Goal: Task Accomplishment & Management: Manage account settings

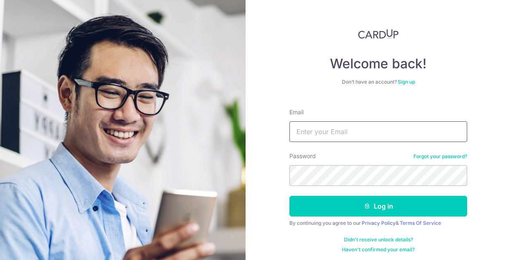
click at [313, 131] on input "Email" at bounding box center [379, 131] width 178 height 21
type input "[EMAIL_ADDRESS][DOMAIN_NAME]"
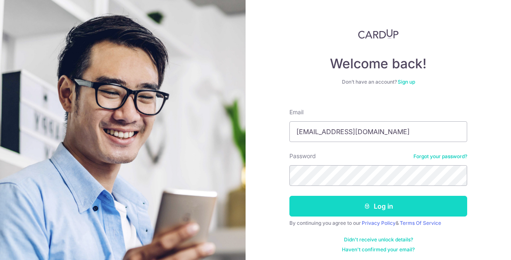
click at [365, 213] on button "Log in" at bounding box center [379, 206] width 178 height 21
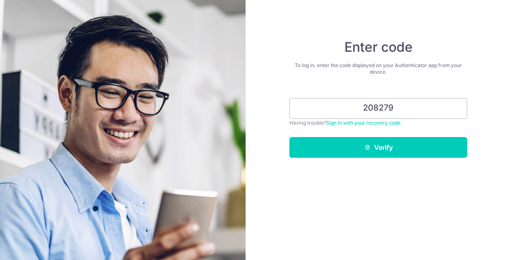
type input "208279"
click at [290, 137] on button "Verify" at bounding box center [379, 147] width 178 height 21
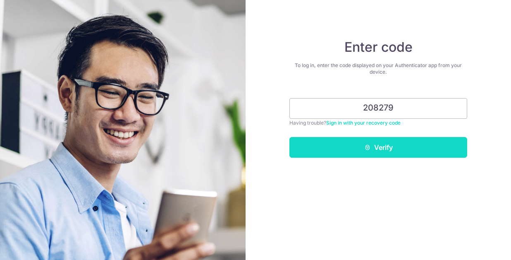
click at [383, 144] on button "Verify" at bounding box center [379, 147] width 178 height 21
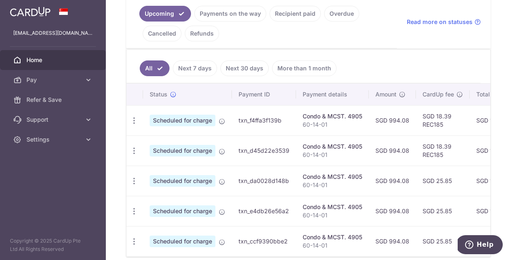
scroll to position [193, 0]
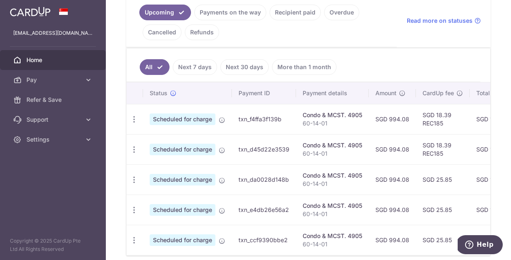
click at [199, 68] on link "Next 7 days" at bounding box center [195, 67] width 44 height 16
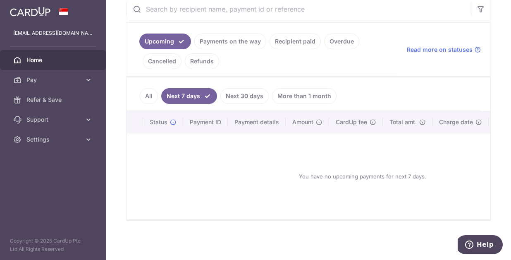
click at [247, 92] on link "Next 30 days" at bounding box center [245, 96] width 48 height 16
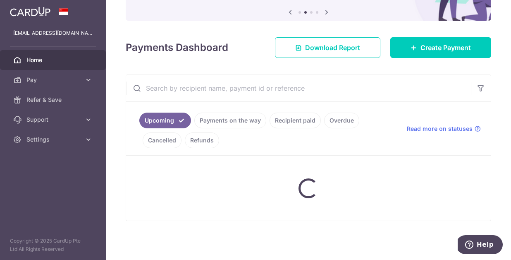
scroll to position [169, 0]
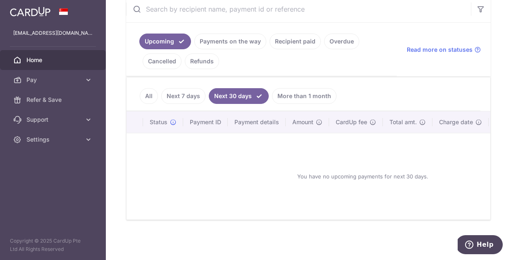
click at [288, 91] on link "More than 1 month" at bounding box center [304, 96] width 65 height 16
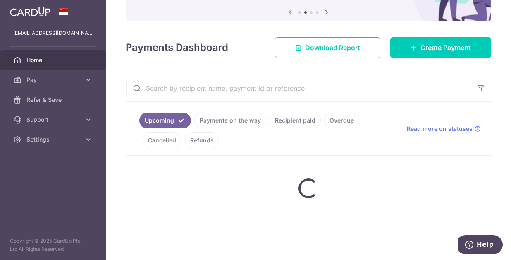
scroll to position [193, 0]
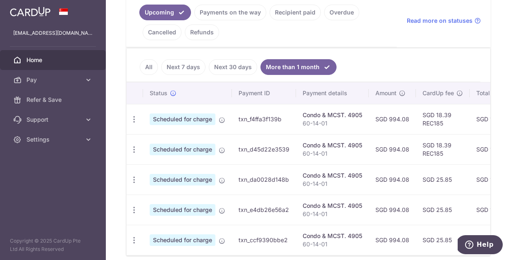
click at [145, 68] on link "All" at bounding box center [149, 67] width 18 height 16
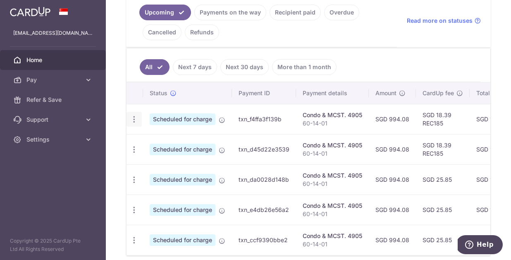
click at [136, 121] on icon "button" at bounding box center [134, 119] width 9 height 9
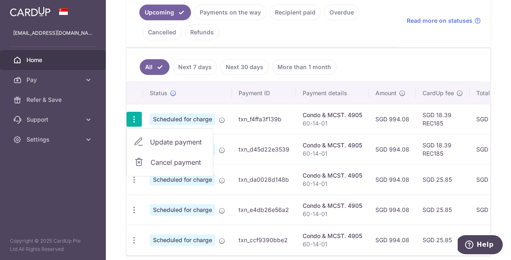
click at [148, 142] on link "Update payment" at bounding box center [170, 142] width 86 height 20
radio input "true"
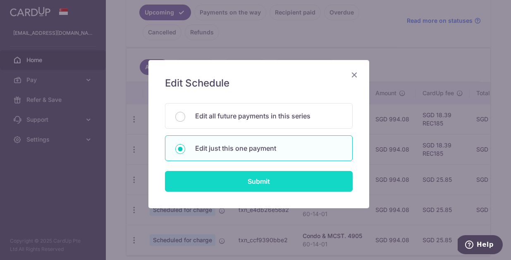
click at [247, 178] on input "Submit" at bounding box center [259, 181] width 188 height 21
radio input "true"
type input "994.08"
type input "03/11/2025"
type input "60-14-01"
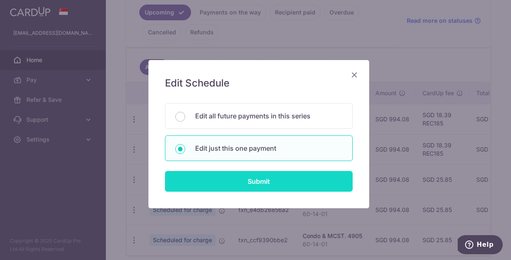
type input "REC185"
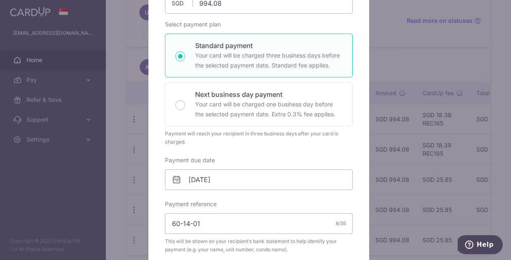
scroll to position [0, 0]
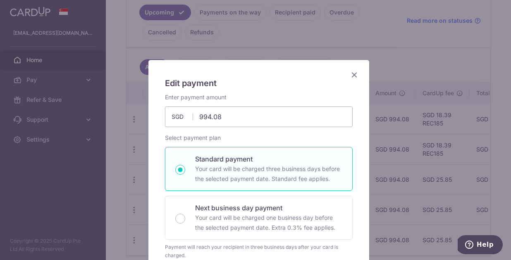
click at [352, 77] on icon "Close" at bounding box center [355, 75] width 10 height 10
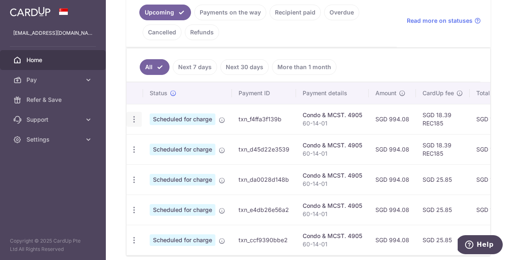
click at [135, 122] on icon "button" at bounding box center [134, 119] width 9 height 9
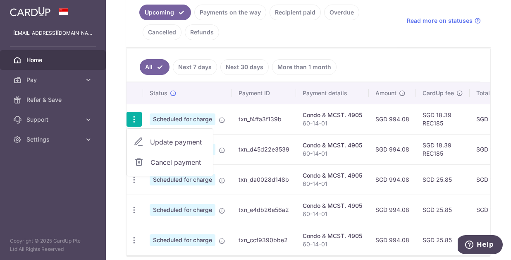
click at [163, 142] on span "Update payment" at bounding box center [178, 142] width 56 height 10
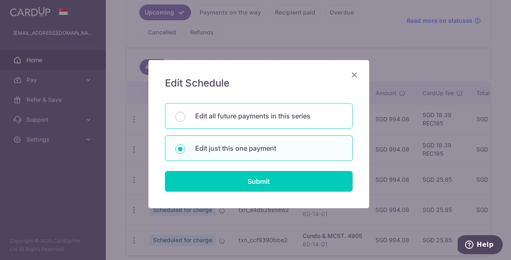
click at [250, 115] on p "Edit all future payments in this series" at bounding box center [268, 116] width 147 height 10
click at [185, 115] on input "Edit all future payments in this series" at bounding box center [180, 117] width 10 height 10
radio input "true"
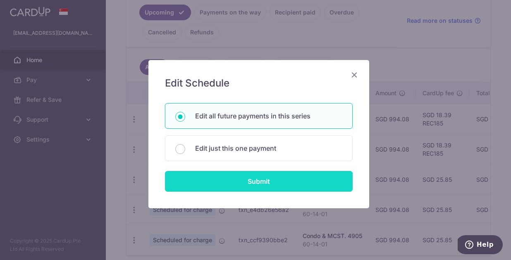
click at [257, 182] on input "Submit" at bounding box center [259, 181] width 188 height 21
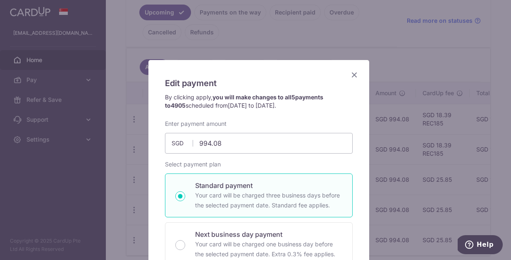
click at [352, 77] on icon "Close" at bounding box center [355, 75] width 10 height 10
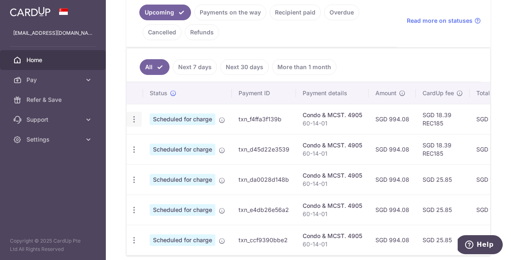
click at [129, 118] on div "Update payment Cancel payment" at bounding box center [134, 119] width 15 height 15
click at [133, 118] on icon "button" at bounding box center [134, 119] width 9 height 9
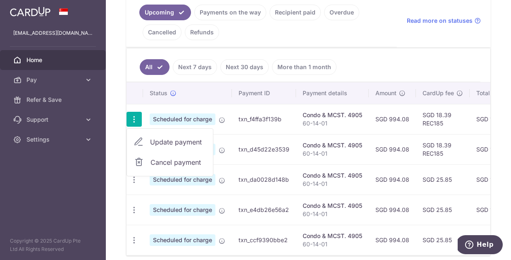
click at [152, 143] on span "Update payment" at bounding box center [178, 142] width 56 height 10
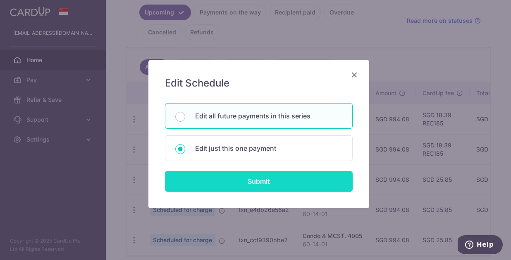
click at [239, 180] on input "Submit" at bounding box center [259, 181] width 188 height 21
radio input "true"
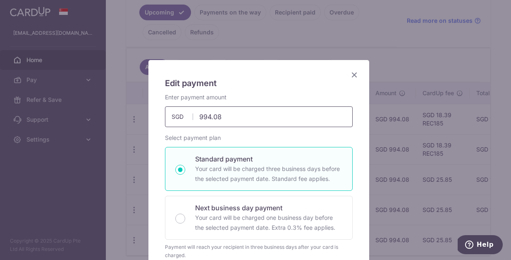
drag, startPoint x: 228, startPoint y: 117, endPoint x: 168, endPoint y: 113, distance: 59.7
click at [168, 113] on div "994.08 994.08 SGD" at bounding box center [259, 116] width 188 height 21
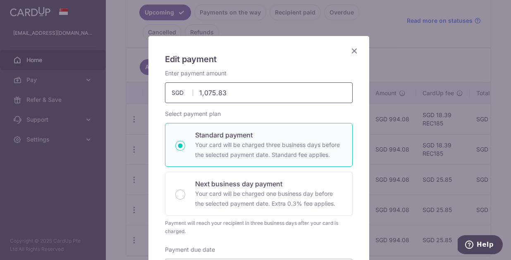
scroll to position [142, 0]
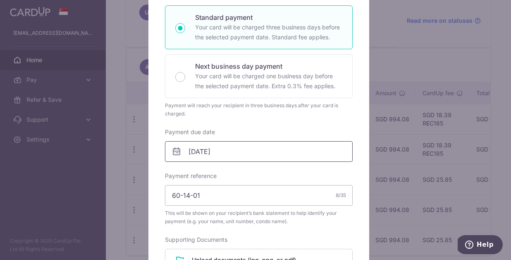
type input "1,075.83"
click at [194, 155] on input "03/11/2025" at bounding box center [259, 151] width 188 height 21
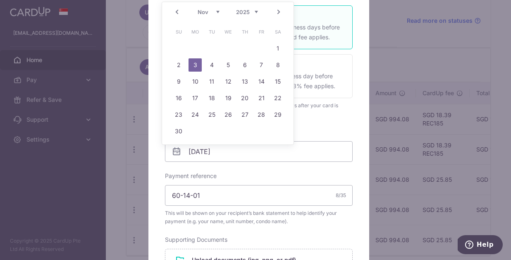
click at [221, 11] on div "Sep Oct Nov Dec 2025 2026 2027 2028 2029 2030 2031 2032 2033 2034 2035" at bounding box center [228, 12] width 60 height 7
click at [219, 12] on select "Sep Oct Nov Dec" at bounding box center [209, 12] width 22 height 7
click at [212, 114] on link "30" at bounding box center [211, 114] width 13 height 13
type input "[DATE]"
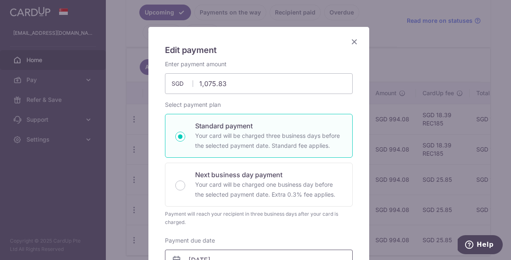
scroll to position [0, 0]
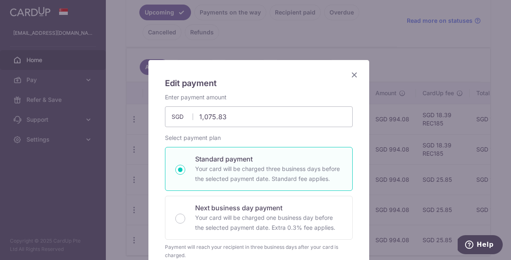
click at [353, 74] on icon "Close" at bounding box center [355, 75] width 10 height 10
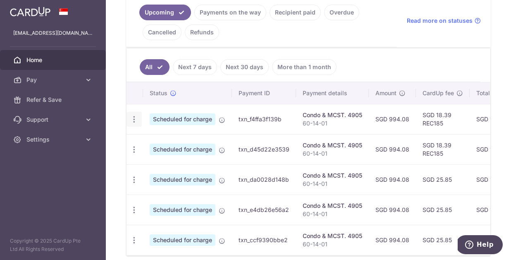
click at [136, 120] on icon "button" at bounding box center [134, 119] width 9 height 9
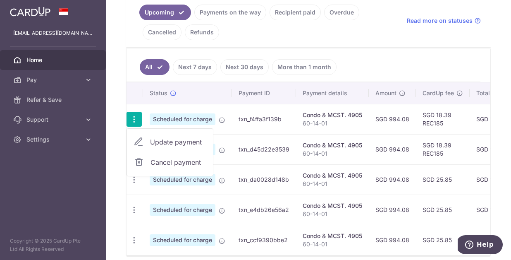
click at [152, 140] on span "Update payment" at bounding box center [178, 142] width 56 height 10
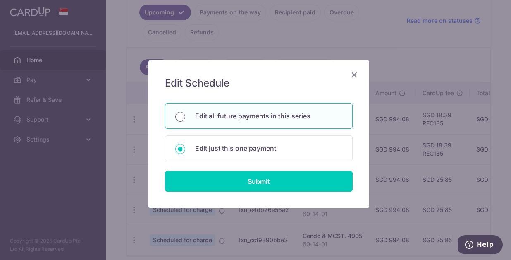
click at [176, 120] on input "Edit all future payments in this series" at bounding box center [180, 117] width 10 height 10
radio input "true"
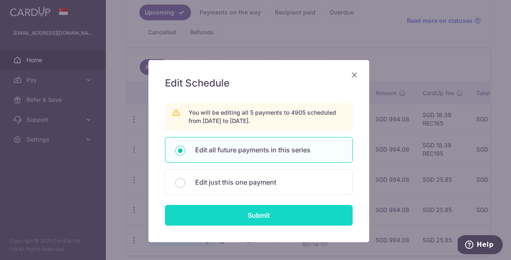
click at [249, 216] on input "Submit" at bounding box center [259, 215] width 188 height 21
type input "994.08"
radio input "true"
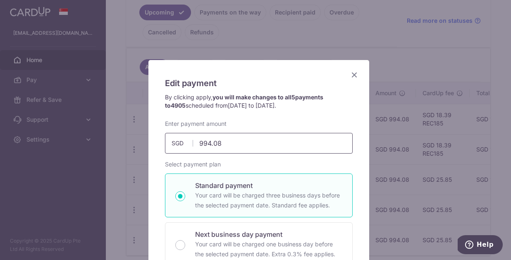
drag, startPoint x: 230, startPoint y: 142, endPoint x: 187, endPoint y: 143, distance: 42.6
click at [187, 143] on div "994.08 994.08 SGD" at bounding box center [259, 143] width 188 height 21
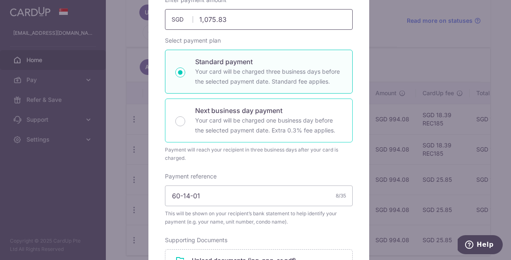
scroll to position [122, 0]
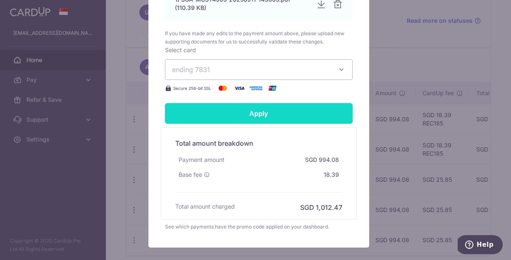
type input "1,075.83"
click at [253, 114] on input "Apply" at bounding box center [259, 113] width 188 height 21
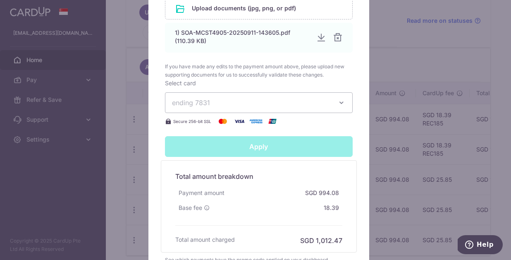
type input "Successfully Applied"
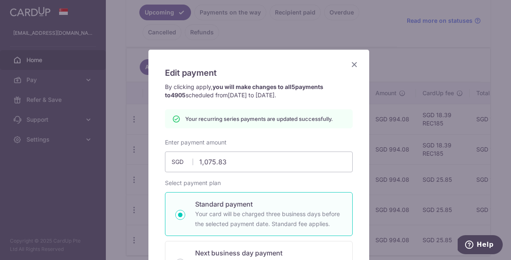
scroll to position [0, 0]
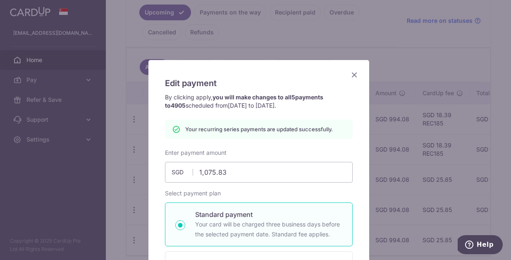
click at [351, 75] on icon "Close" at bounding box center [355, 75] width 10 height 10
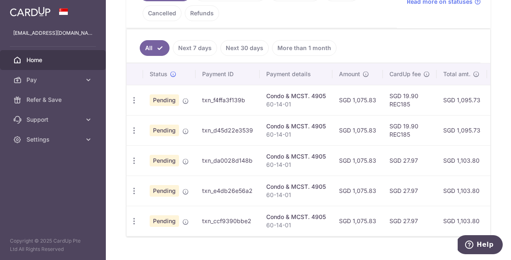
scroll to position [212, 0]
click at [136, 102] on icon "button" at bounding box center [134, 100] width 9 height 9
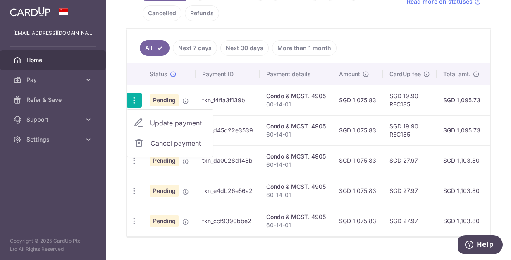
click at [165, 126] on span "Update payment" at bounding box center [178, 123] width 56 height 10
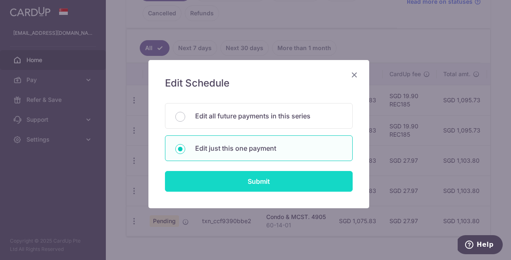
click at [205, 185] on input "Submit" at bounding box center [259, 181] width 188 height 21
radio input "true"
type input "1,075.83"
type input "03/11/2025"
type input "60-14-01"
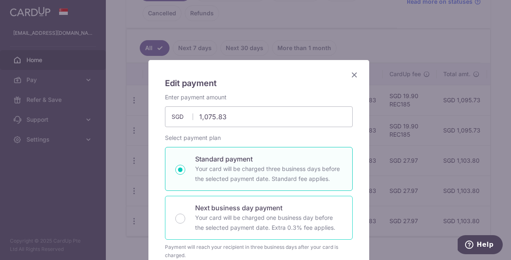
type input "REC185"
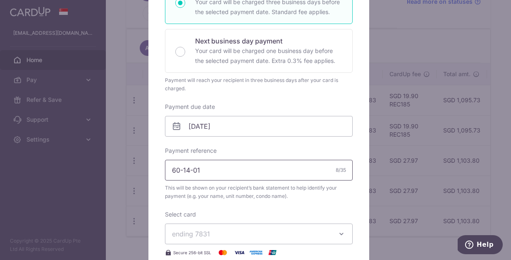
scroll to position [173, 0]
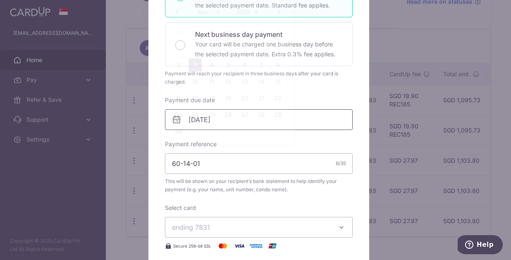
click at [192, 123] on body "benathome@gmail.com Home Pay Payments Recipients Cards Refer & Save Support FAQ…" at bounding box center [255, 130] width 511 height 260
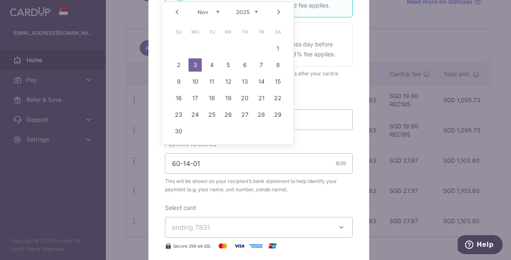
click at [178, 12] on link "Prev" at bounding box center [177, 12] width 10 height 10
click at [215, 120] on link "30" at bounding box center [211, 114] width 13 height 13
type input "[DATE]"
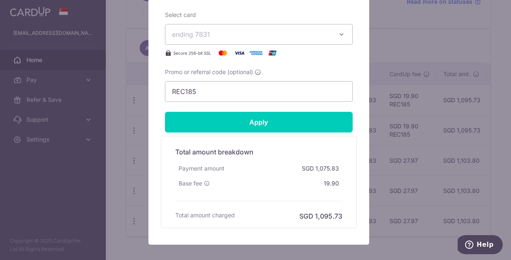
scroll to position [380, 0]
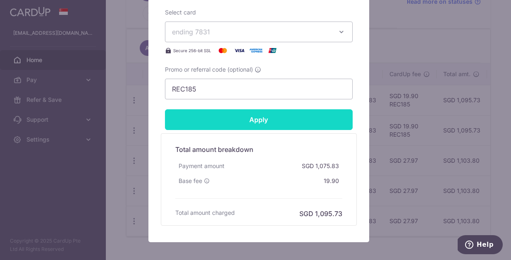
click at [266, 125] on input "Apply" at bounding box center [259, 119] width 188 height 21
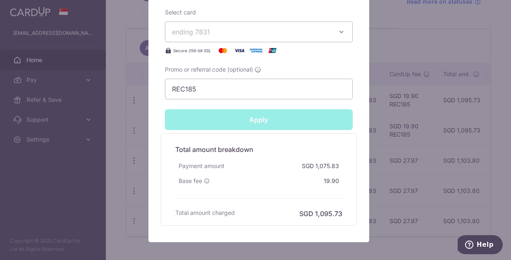
type input "Successfully Applied"
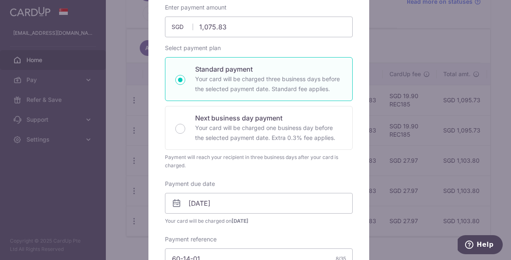
scroll to position [0, 0]
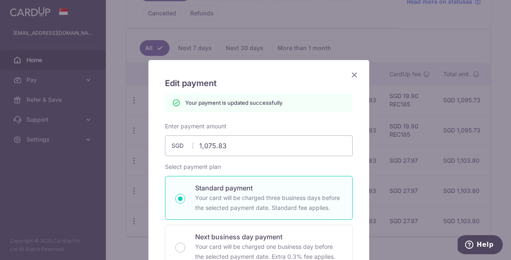
click at [350, 78] on icon "Close" at bounding box center [355, 75] width 10 height 10
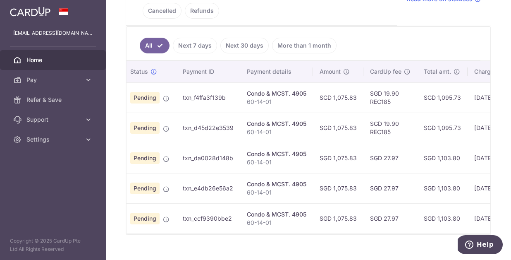
scroll to position [0, 14]
